Goal: Task Accomplishment & Management: Manage account settings

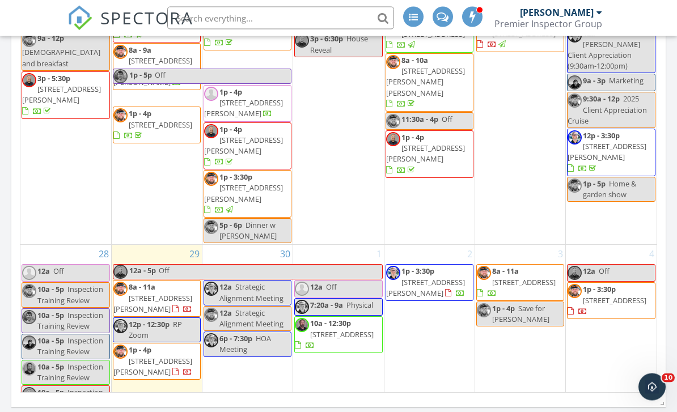
scroll to position [836, 0]
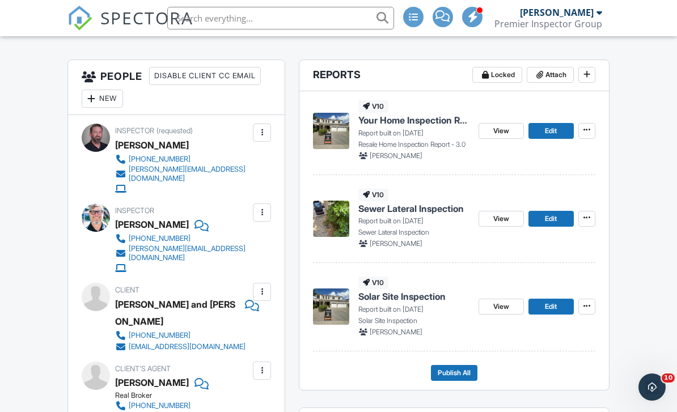
scroll to position [271, 0]
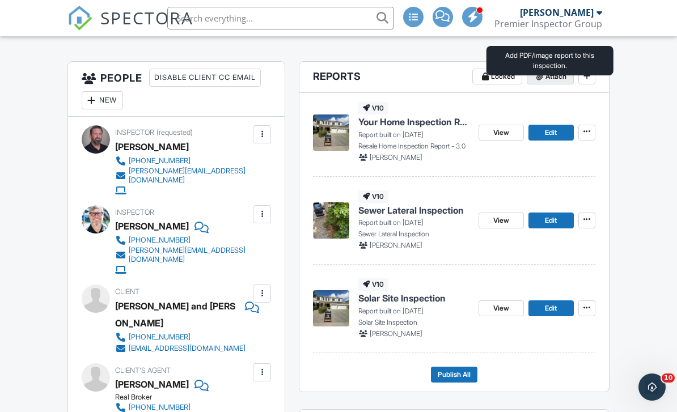
click at [550, 82] on span "Attach" at bounding box center [555, 76] width 21 height 11
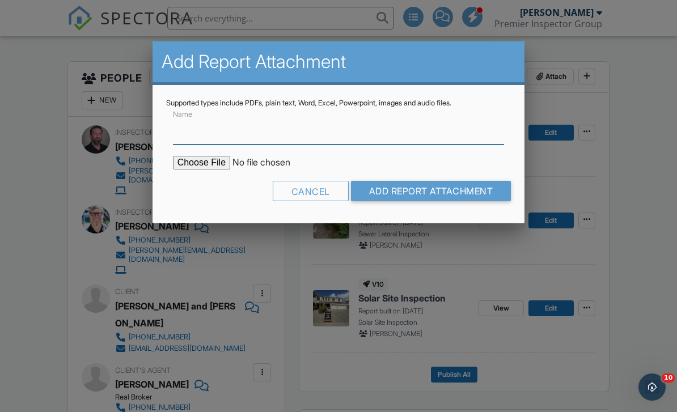
click at [205, 141] on input "Name" at bounding box center [339, 131] width 332 height 28
type input "Termite Inspection"
click at [204, 168] on input "file" at bounding box center [269, 163] width 193 height 14
type input "C:\fakepath\Amanda Tucker.pdf"
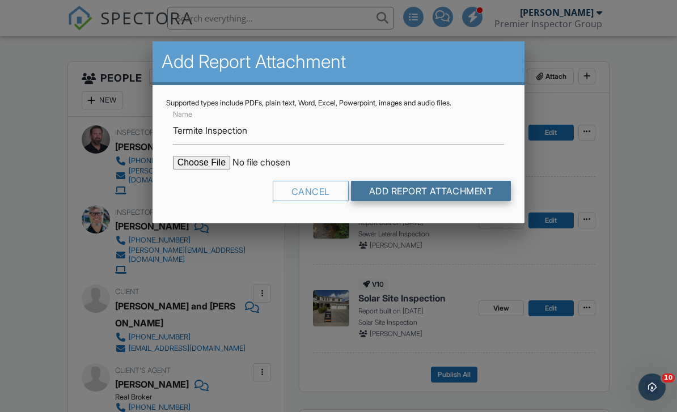
click at [401, 194] on input "Add Report Attachment" at bounding box center [431, 191] width 160 height 20
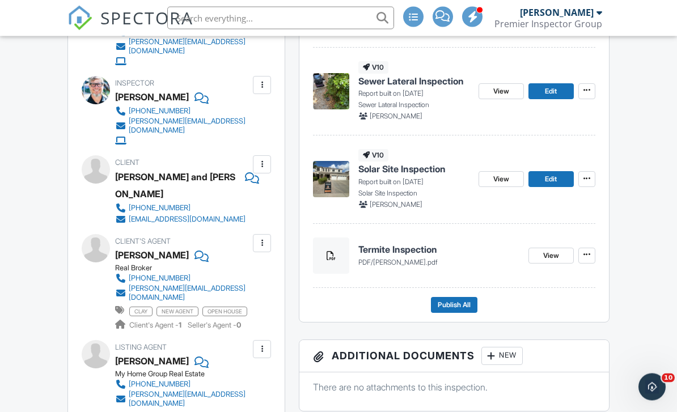
scroll to position [400, 0]
